Goal: Find specific page/section: Find specific page/section

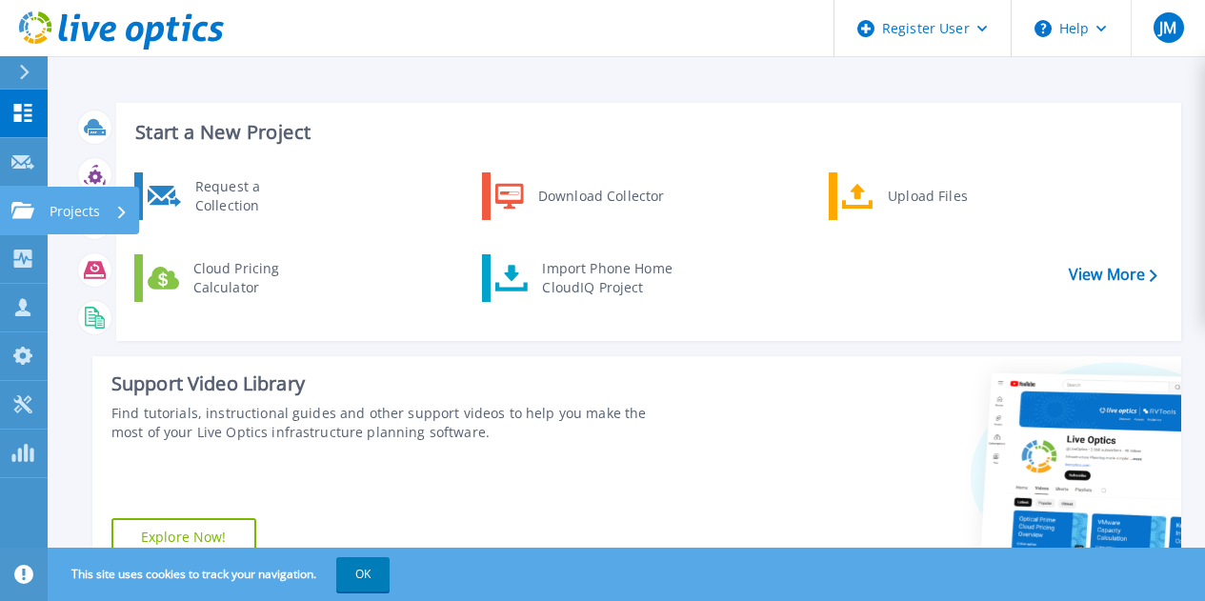
click at [82, 205] on p "Projects" at bounding box center [75, 212] width 50 height 50
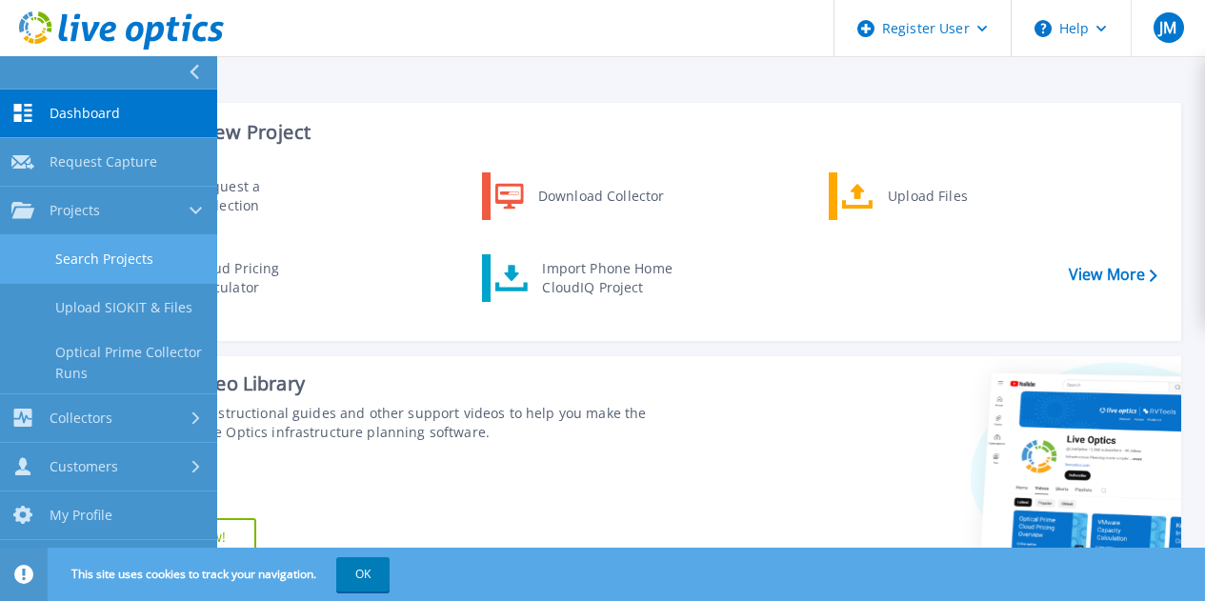
click at [152, 249] on link "Search Projects" at bounding box center [108, 259] width 217 height 49
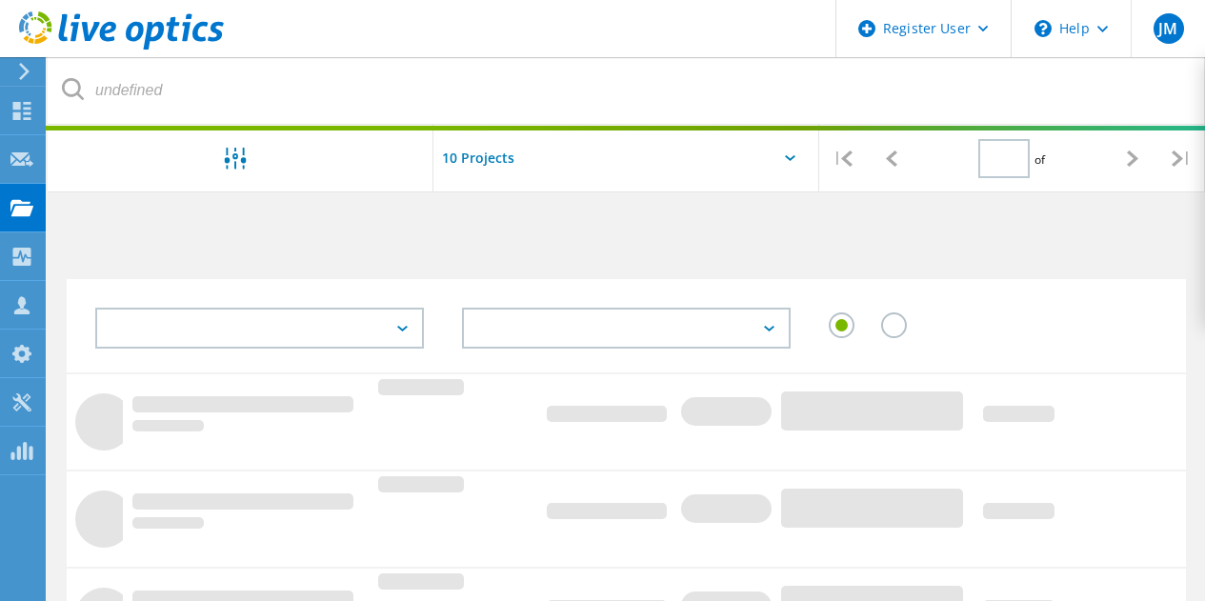
type input "1"
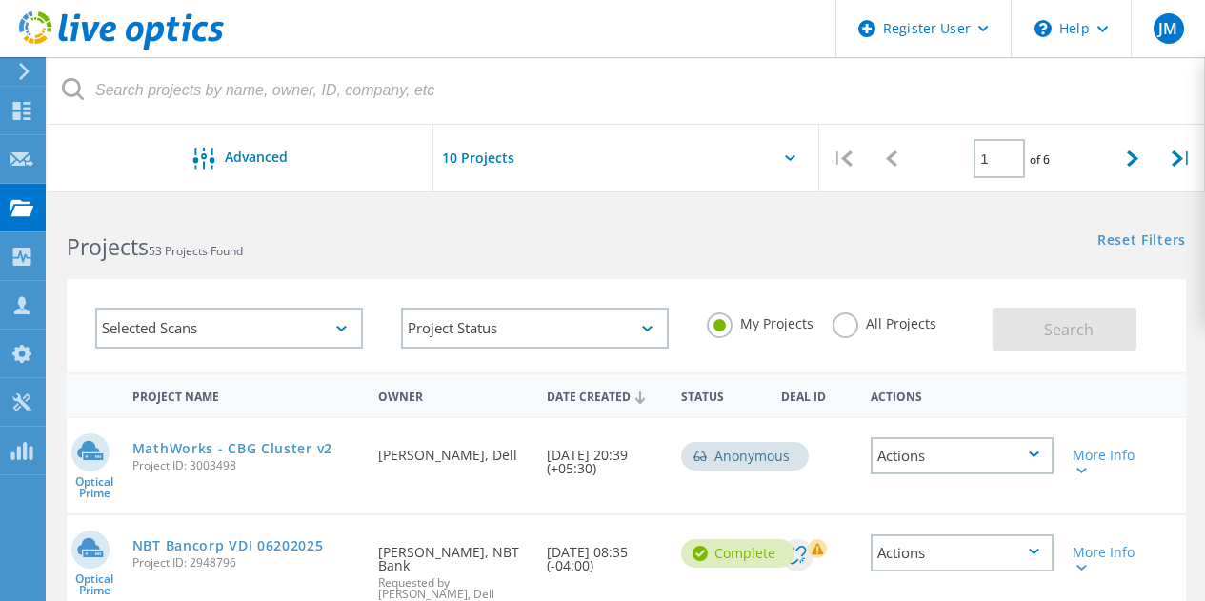
click at [847, 327] on label "All Projects" at bounding box center [884, 321] width 104 height 18
click at [0, 0] on input "All Projects" at bounding box center [0, 0] width 0 height 0
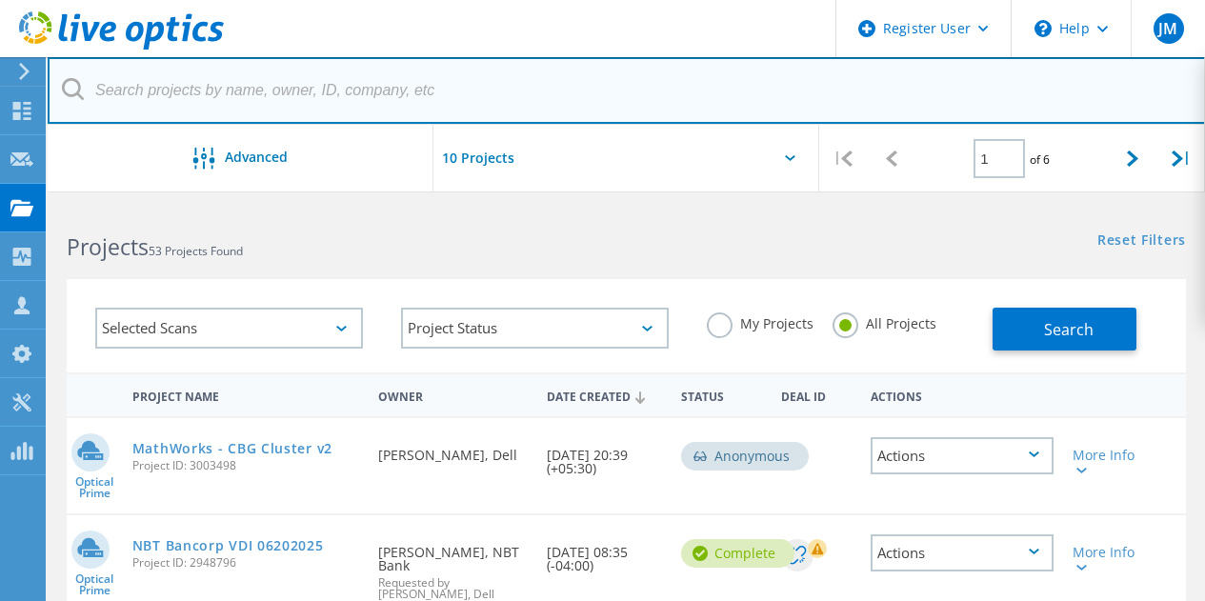
paste input "Andy.Peoples@terex.com"
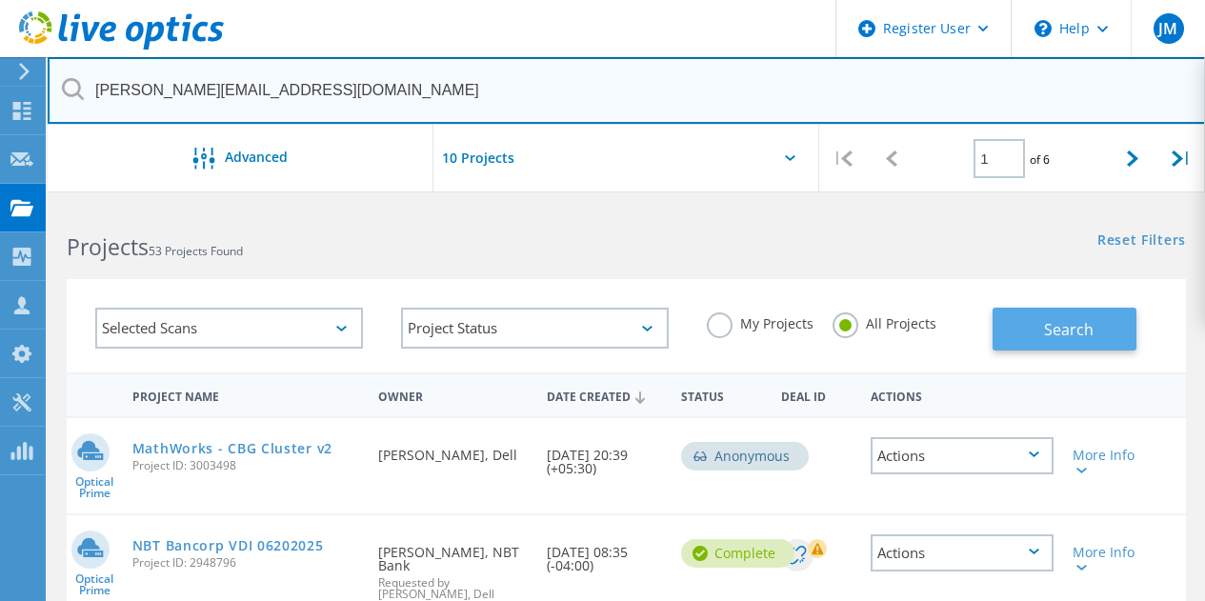
type input "Andy.Peoples@terex.com"
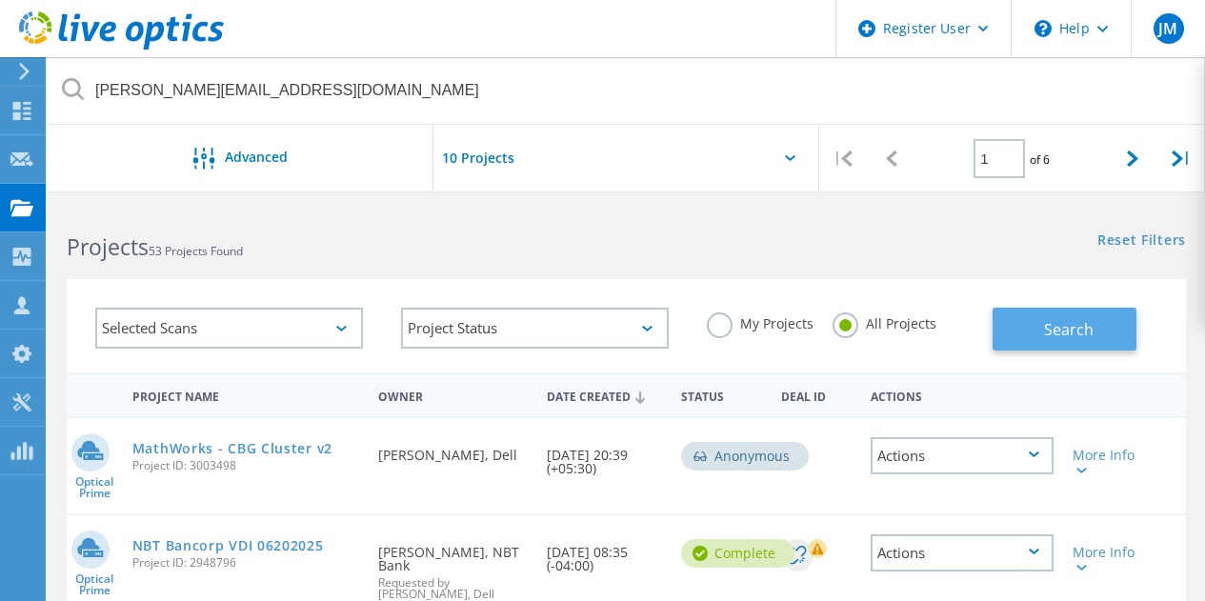
click at [1068, 329] on span "Search" at bounding box center [1069, 329] width 50 height 21
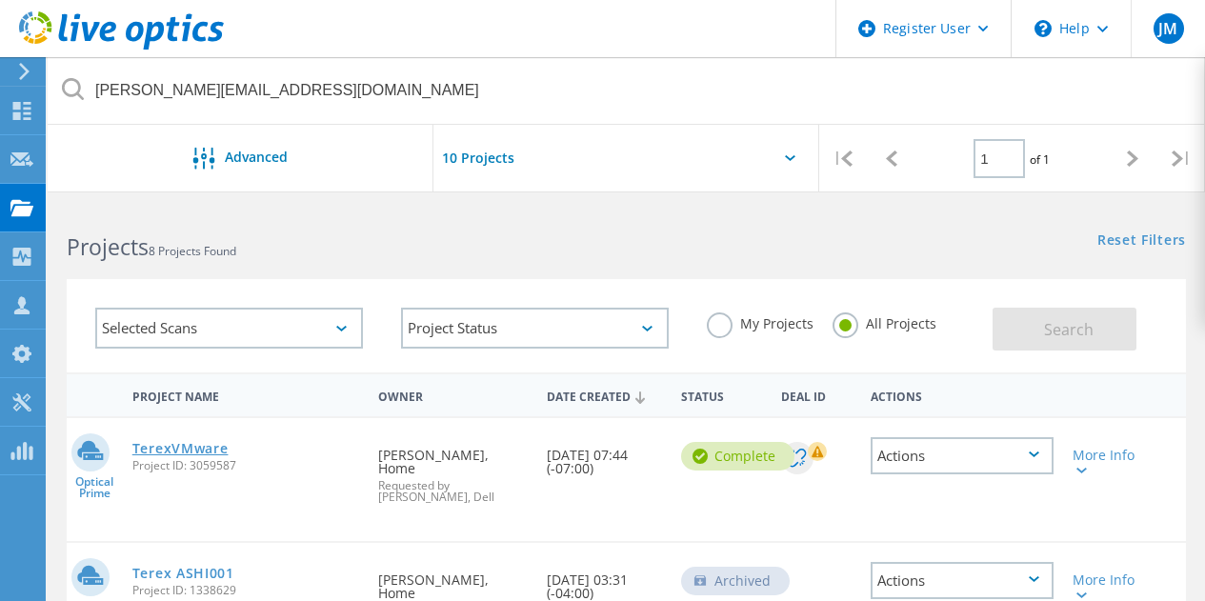
click at [208, 448] on link "TerexVMware" at bounding box center [180, 448] width 96 height 13
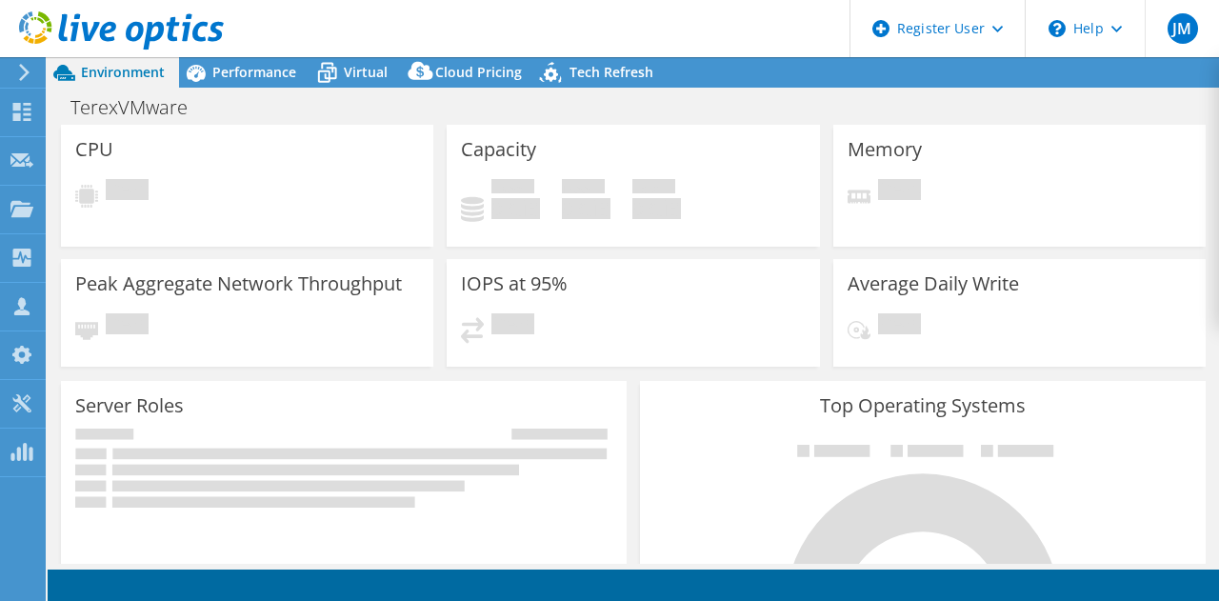
select select "USD"
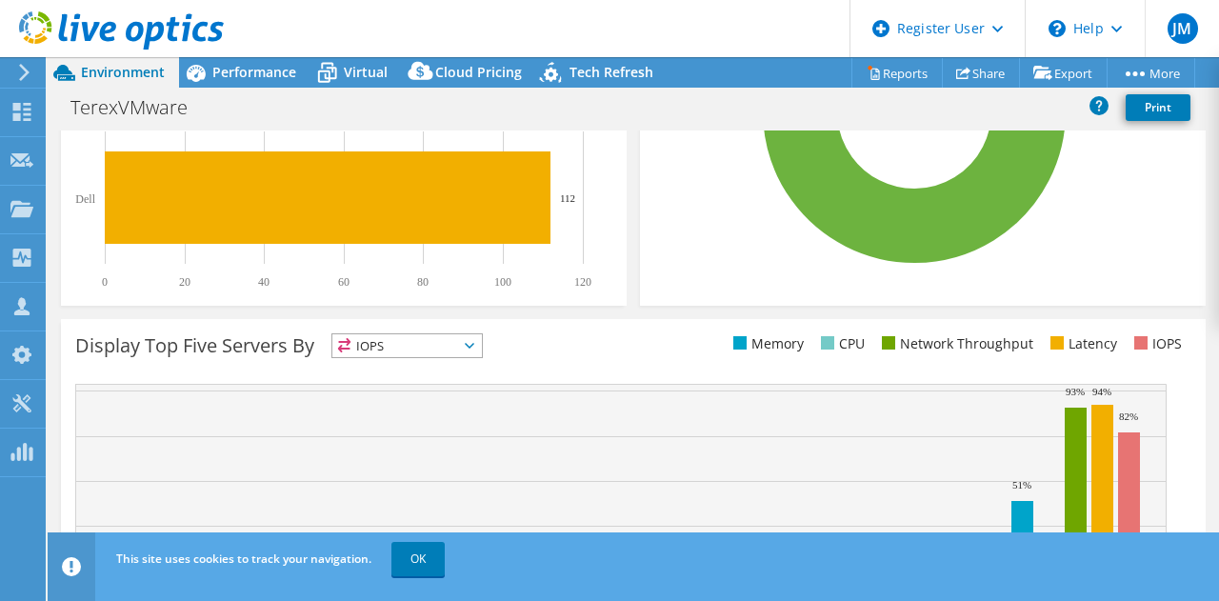
scroll to position [722, 0]
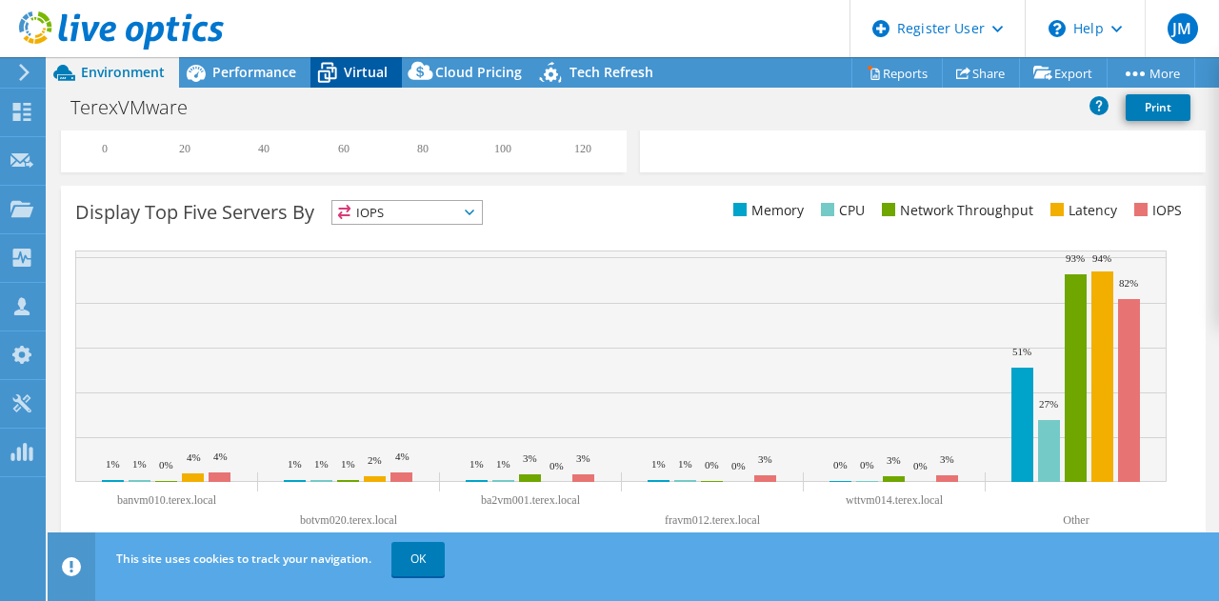
click at [370, 82] on div "Virtual" at bounding box center [355, 72] width 91 height 30
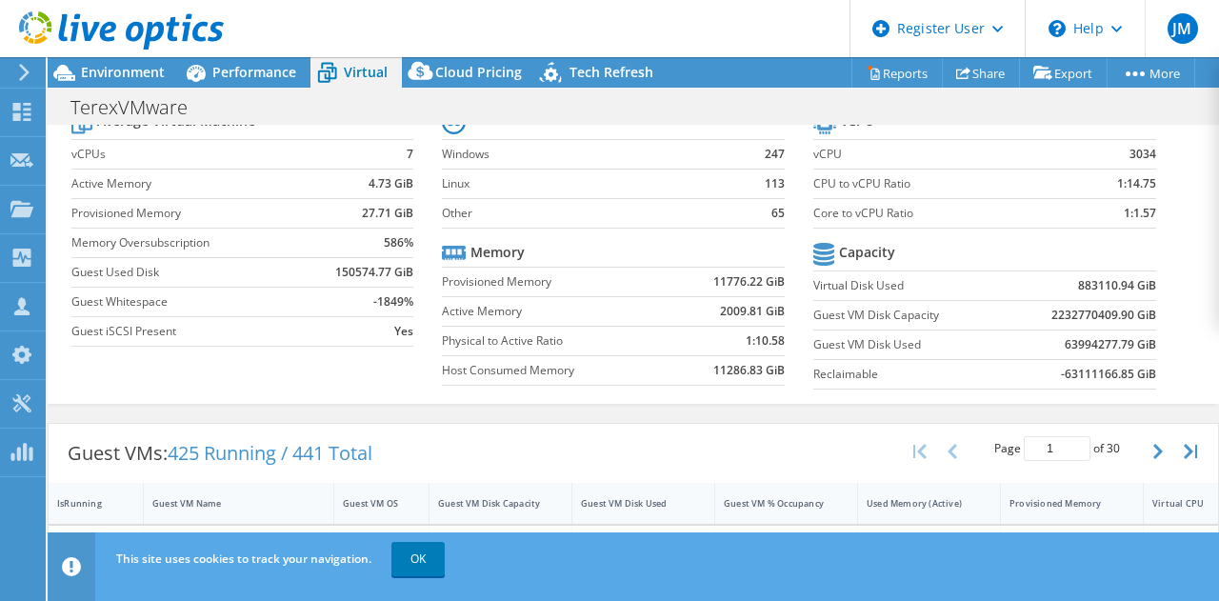
scroll to position [0, 0]
